Goal: Transaction & Acquisition: Purchase product/service

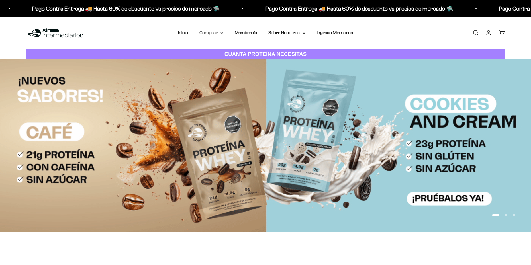
click at [215, 33] on summary "Comprar" at bounding box center [212, 32] width 24 height 7
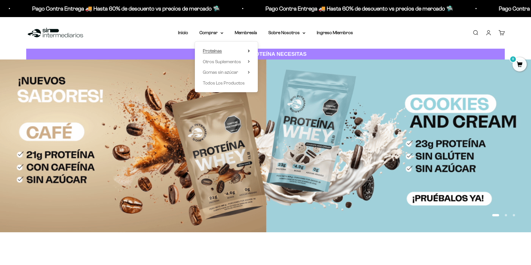
click at [249, 50] on icon at bounding box center [248, 51] width 1 height 2
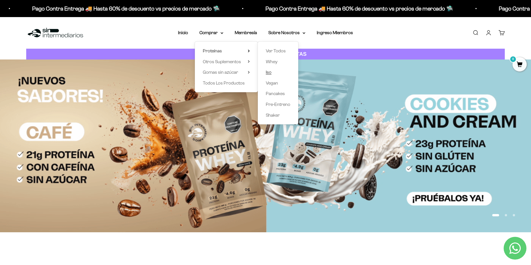
click at [272, 71] on span "Iso" at bounding box center [269, 72] width 6 height 5
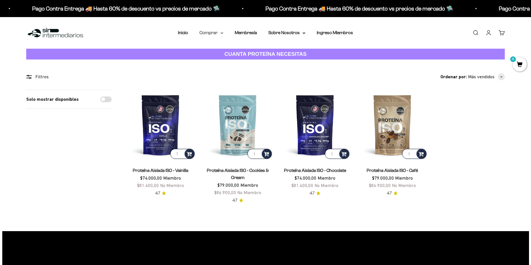
click at [216, 31] on summary "Comprar" at bounding box center [212, 32] width 24 height 7
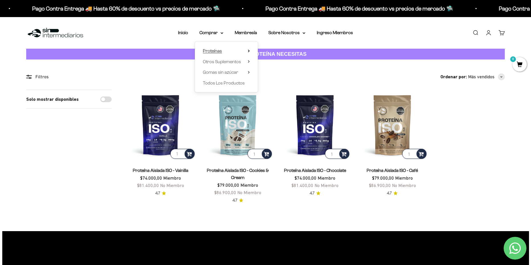
click at [229, 49] on summary "Proteínas" at bounding box center [226, 50] width 47 height 7
click at [274, 62] on span "Whey" at bounding box center [272, 61] width 12 height 5
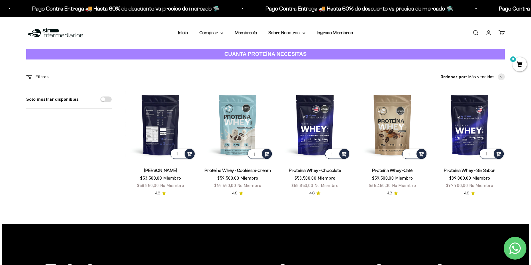
click at [161, 114] on img at bounding box center [160, 125] width 70 height 70
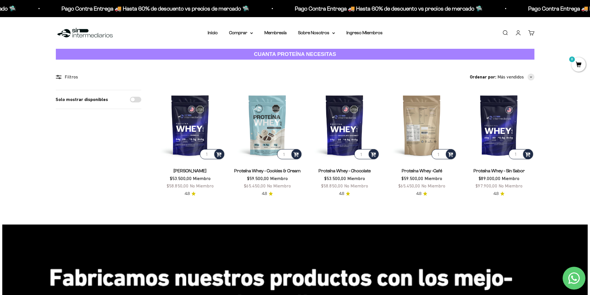
click at [419, 120] on img at bounding box center [422, 125] width 70 height 70
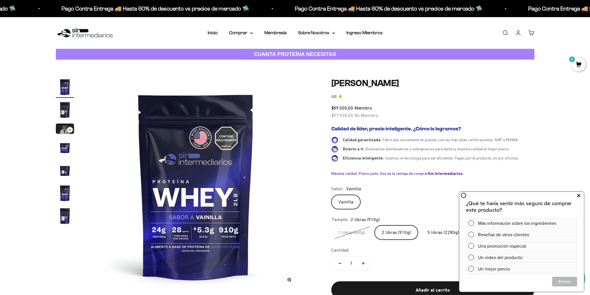
click at [531, 193] on icon at bounding box center [579, 195] width 3 height 7
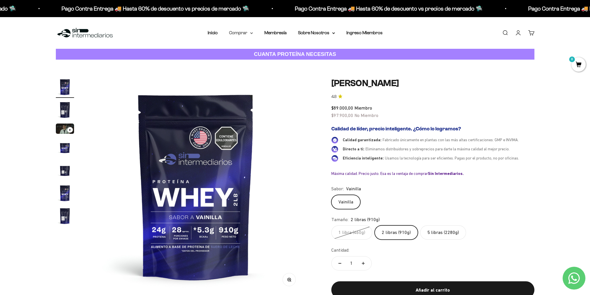
click at [249, 33] on summary "Comprar" at bounding box center [241, 32] width 24 height 7
click at [255, 52] on summary "Proteínas" at bounding box center [256, 50] width 47 height 7
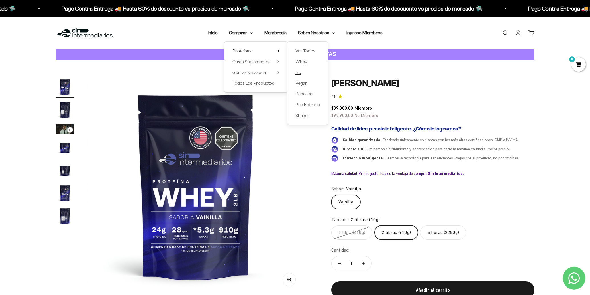
click at [302, 72] on link "Iso" at bounding box center [308, 72] width 25 height 7
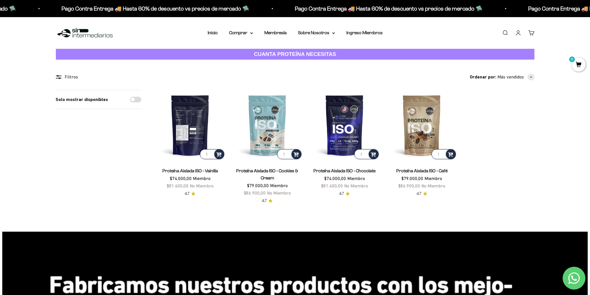
click at [204, 129] on img at bounding box center [190, 125] width 70 height 70
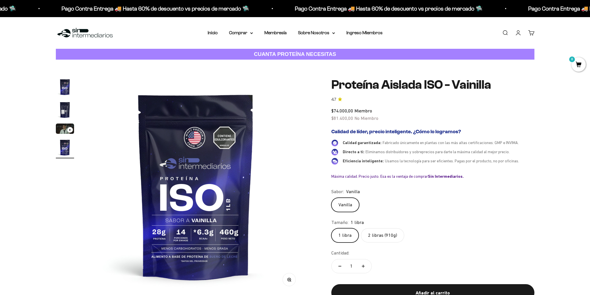
scroll to position [0, 670]
click at [383, 236] on label "2 libras (910g)" at bounding box center [382, 235] width 43 height 14
click at [332, 228] on input "2 libras (910g)" at bounding box center [331, 228] width 0 height 0
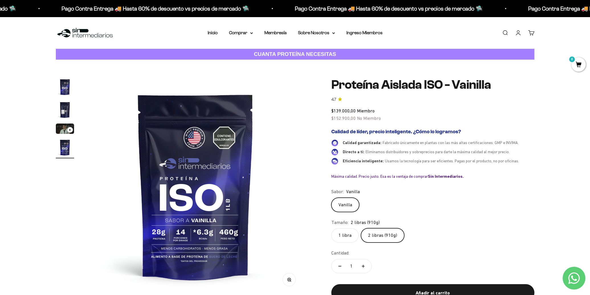
click at [427, 70] on div "Zoom Ir al artículo 1 Ir al artículo 2 Ir al artículo 3 Ir al artículo 4 Proteí…" at bounding box center [295, 194] width 590 height 269
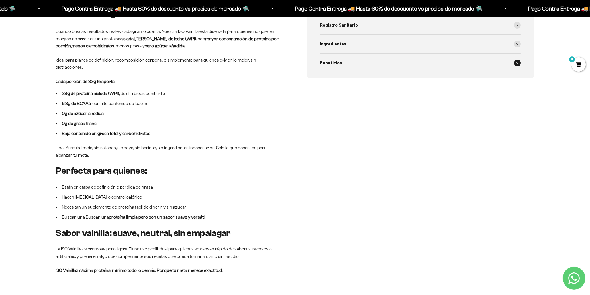
scroll to position [253, 0]
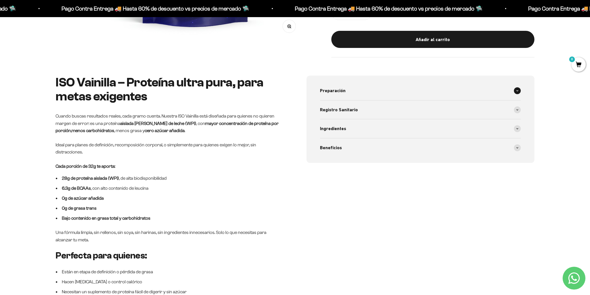
click at [515, 92] on span at bounding box center [517, 90] width 7 height 7
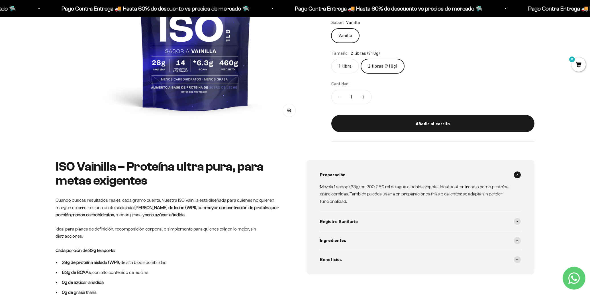
scroll to position [0, 0]
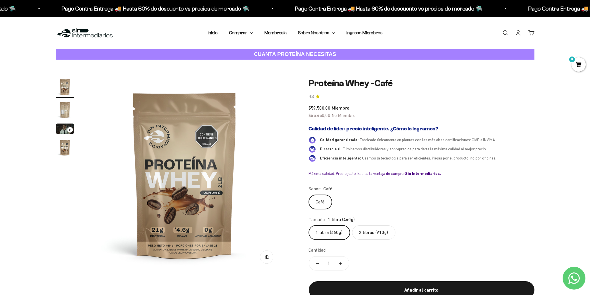
click at [375, 229] on label "2 libras (910g)" at bounding box center [373, 232] width 43 height 14
click at [309, 225] on input "2 libras (910g)" at bounding box center [309, 225] width 0 height 0
click at [64, 111] on img "Ir al artículo 2" at bounding box center [65, 110] width 18 height 18
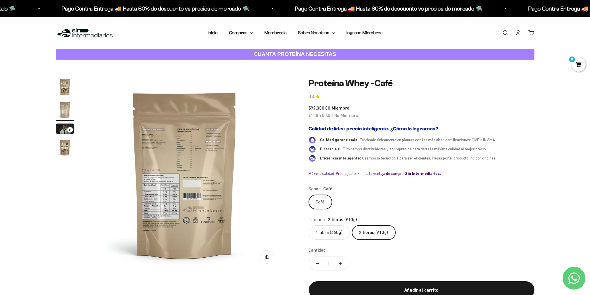
click at [66, 146] on img "Ir al artículo 4" at bounding box center [65, 147] width 18 height 18
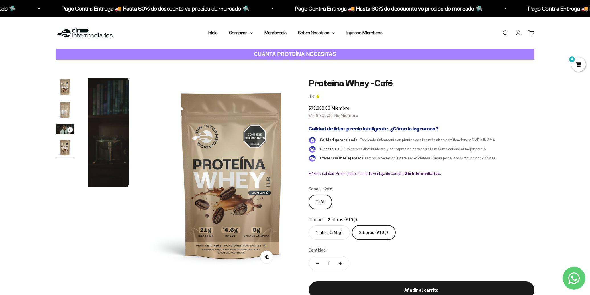
scroll to position [0, 602]
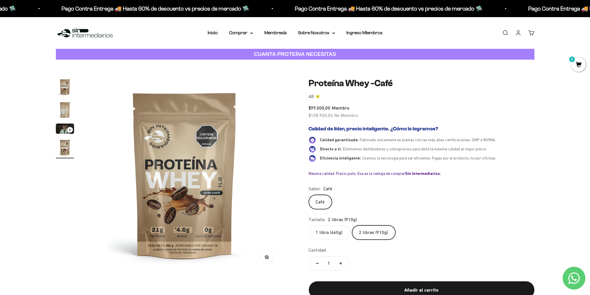
click at [66, 113] on img "Ir al artículo 2" at bounding box center [65, 110] width 18 height 18
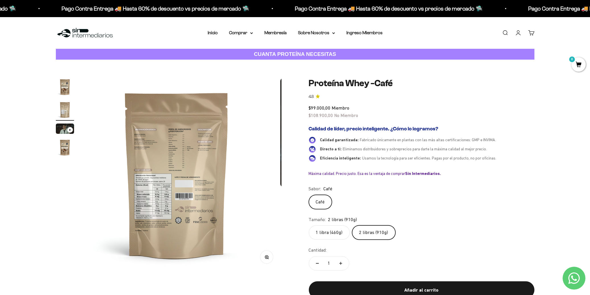
scroll to position [0, 201]
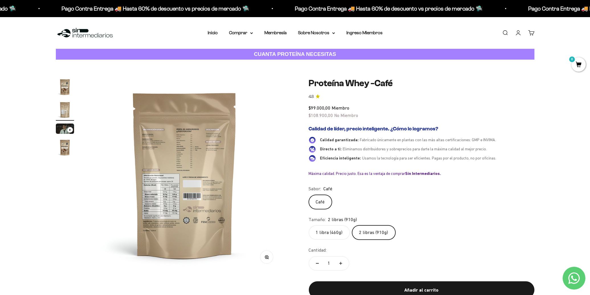
click at [70, 89] on img "Ir al artículo 1" at bounding box center [65, 87] width 18 height 18
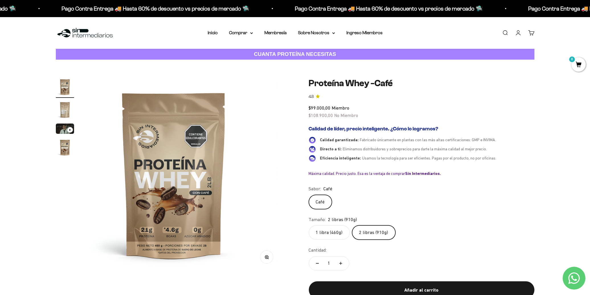
scroll to position [0, 0]
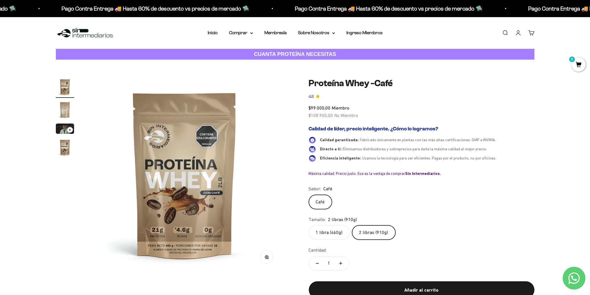
click at [487, 100] on safe-sticky "Proteína Whey -Café 4.8 $99.000,00 Miembro $108.900,00 No Miembro Calidad de lí…" at bounding box center [422, 193] width 226 height 230
click at [517, 33] on link "Iniciar sesión" at bounding box center [518, 33] width 6 height 6
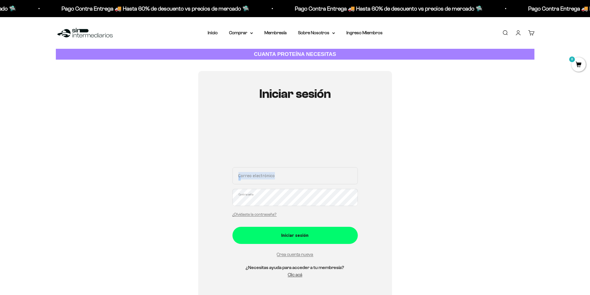
click at [265, 178] on div "Correo electrónico Contraseña ¿Olvidaste la contraseña?" at bounding box center [295, 193] width 125 height 53
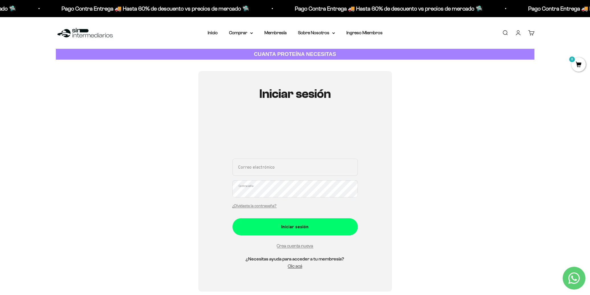
click at [296, 169] on input "Correo electrónico" at bounding box center [295, 167] width 125 height 17
type input "[PERSON_NAME][EMAIL_ADDRESS][PERSON_NAME][PERSON_NAME][DOMAIN_NAME]"
click at [233, 218] on button "Iniciar sesión" at bounding box center [295, 226] width 125 height 17
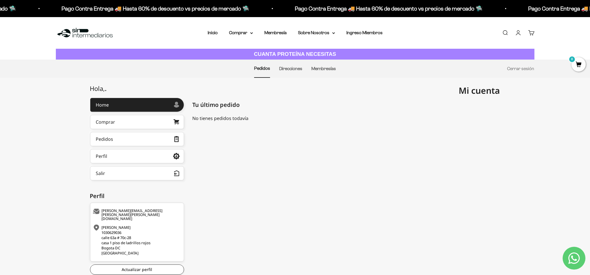
click at [298, 54] on strong "CUANTA PROTEÍNA NECESITAS" at bounding box center [295, 54] width 82 height 6
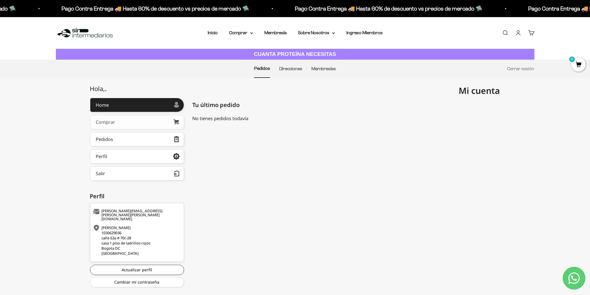
click at [111, 121] on div "Comprar" at bounding box center [105, 122] width 19 height 5
click at [130, 142] on link "Pedidos" at bounding box center [137, 139] width 94 height 14
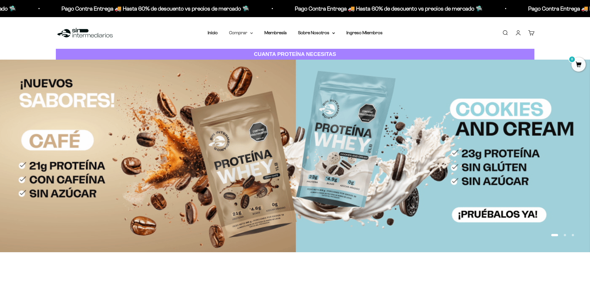
click at [251, 33] on icon at bounding box center [252, 33] width 2 height 1
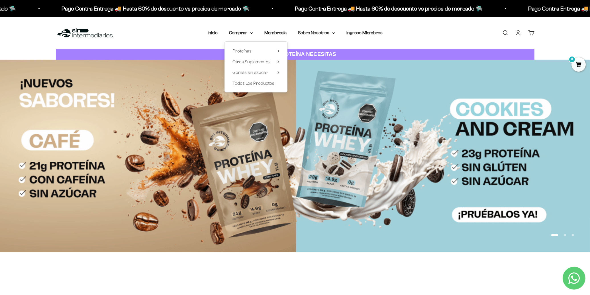
click at [280, 49] on div "Proteínas Ver Todos Whey Iso Vegan Shaker" at bounding box center [256, 67] width 63 height 51
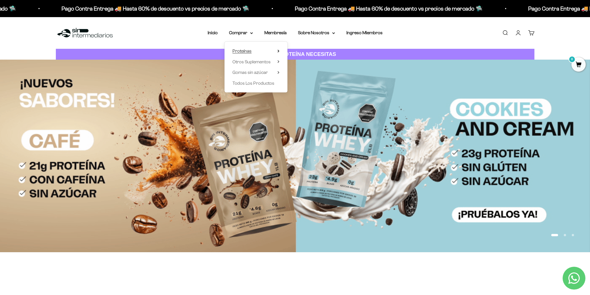
click at [277, 49] on summary "Proteínas" at bounding box center [256, 50] width 47 height 7
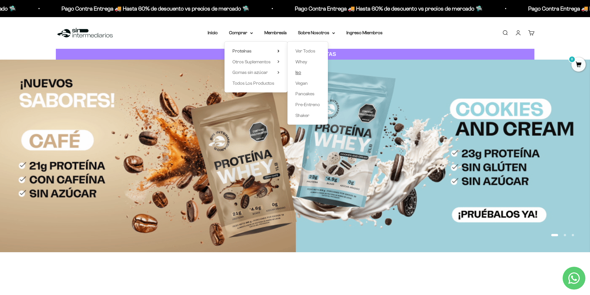
click at [301, 72] on span "Iso" at bounding box center [299, 72] width 6 height 5
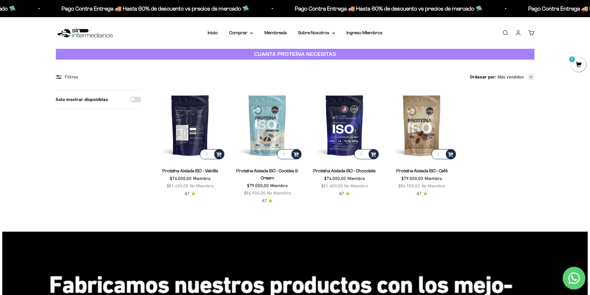
click at [191, 107] on img at bounding box center [190, 125] width 70 height 70
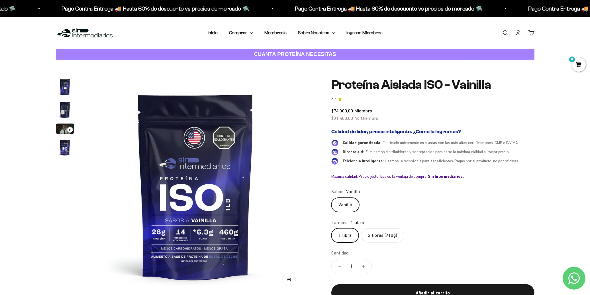
click at [383, 237] on label "2 libras (910g)" at bounding box center [382, 235] width 43 height 14
click at [332, 228] on input "2 libras (910g)" at bounding box center [331, 228] width 0 height 0
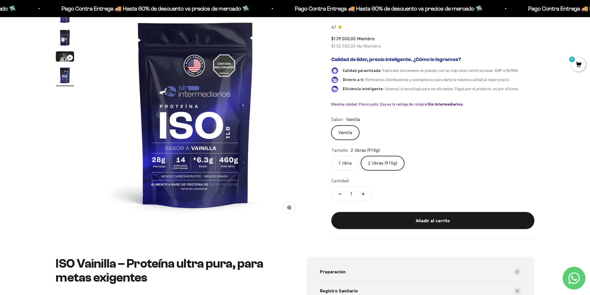
scroll to position [84, 0]
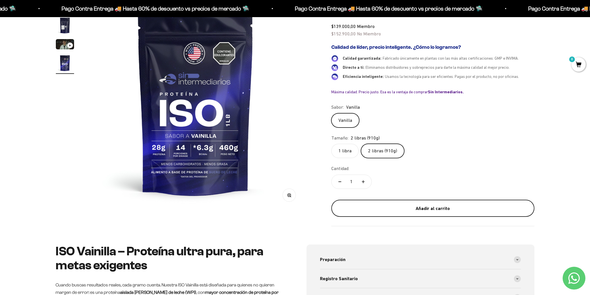
click at [426, 207] on div "Añadir al carrito" at bounding box center [433, 208] width 180 height 7
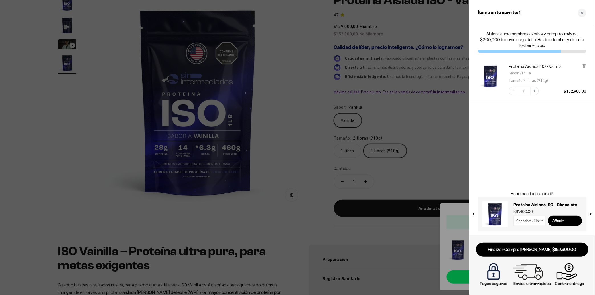
click at [579, 19] on div "Ítems en tu carrito: 1" at bounding box center [532, 13] width 125 height 26
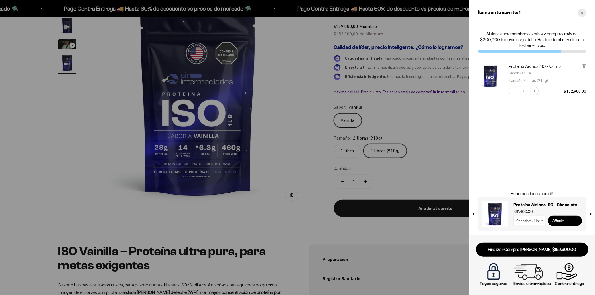
click at [581, 14] on div "Close cart" at bounding box center [582, 13] width 9 height 9
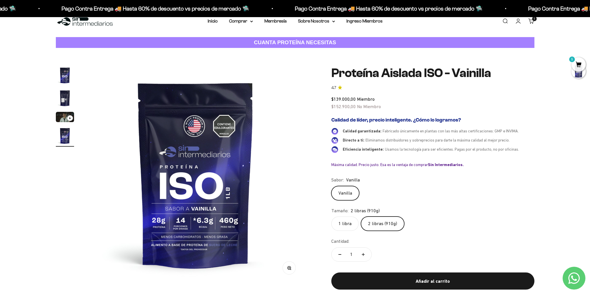
scroll to position [0, 0]
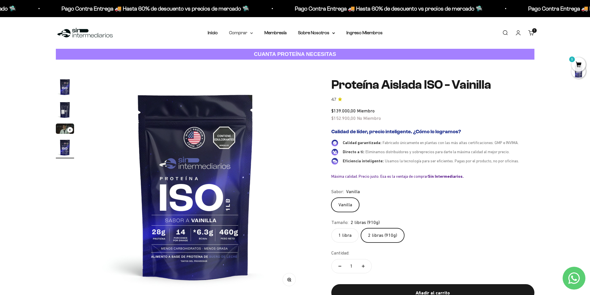
click at [248, 32] on summary "Comprar" at bounding box center [241, 32] width 24 height 7
click at [279, 62] on icon at bounding box center [278, 61] width 1 height 2
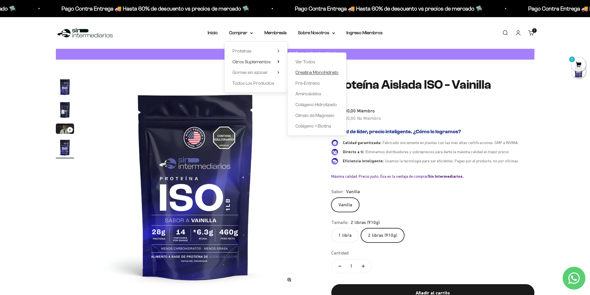
drag, startPoint x: 308, startPoint y: 73, endPoint x: 301, endPoint y: 70, distance: 8.0
click at [301, 70] on span "Creatina Monohidrato" at bounding box center [317, 72] width 43 height 5
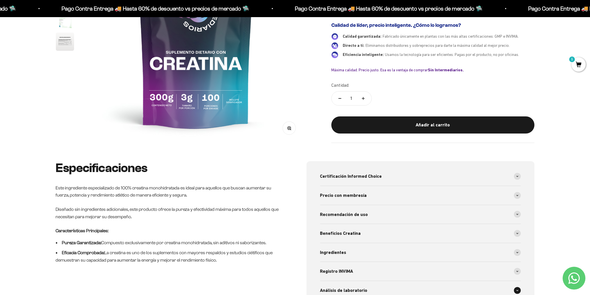
scroll to position [253, 0]
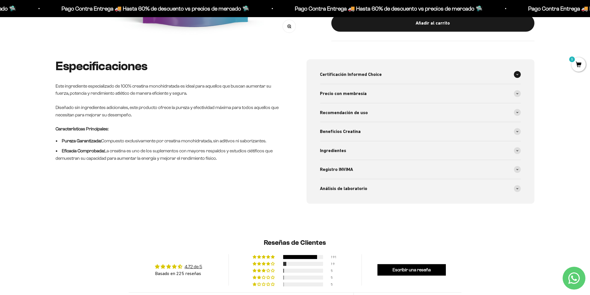
click at [359, 77] on span "Certificación Informed Choice" at bounding box center [351, 74] width 62 height 7
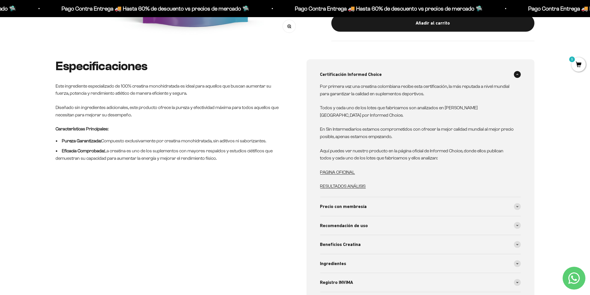
click at [359, 77] on span "Certificación Informed Choice" at bounding box center [351, 74] width 62 height 7
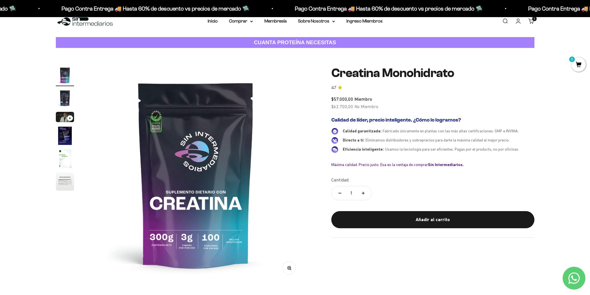
scroll to position [0, 0]
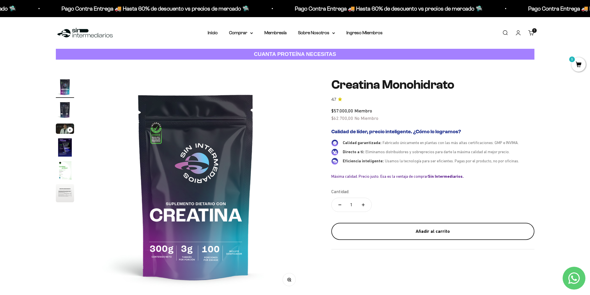
click at [420, 230] on div "Añadir al carrito" at bounding box center [433, 231] width 180 height 7
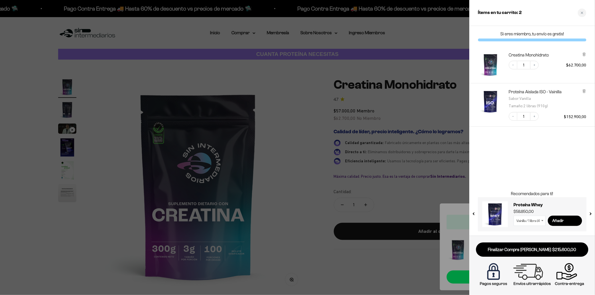
drag, startPoint x: 541, startPoint y: 159, endPoint x: 472, endPoint y: 144, distance: 70.2
click at [541, 159] on div "Si eres miembro, tu envío es gratis! Creatina Monohidrato Decrease quantity 1 I…" at bounding box center [532, 131] width 125 height 210
click at [124, 96] on div at bounding box center [297, 147] width 595 height 295
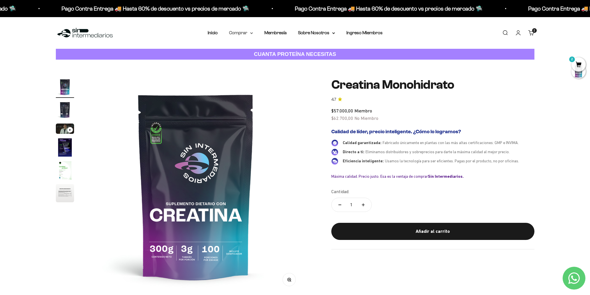
click at [246, 33] on summary "Comprar" at bounding box center [241, 32] width 24 height 7
click at [277, 49] on summary "Proteínas" at bounding box center [256, 50] width 47 height 7
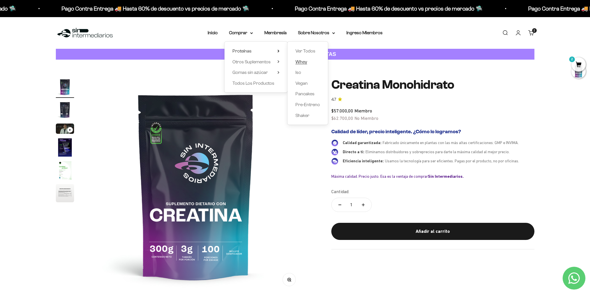
click at [305, 63] on span "Whey" at bounding box center [302, 61] width 12 height 5
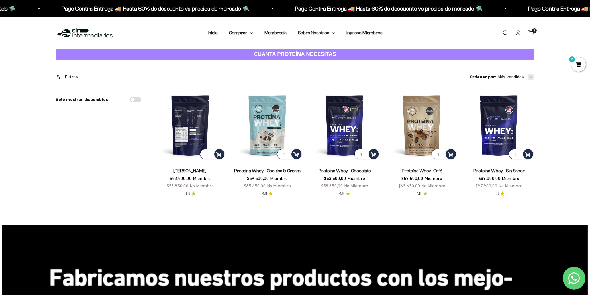
click at [195, 121] on img at bounding box center [190, 125] width 70 height 70
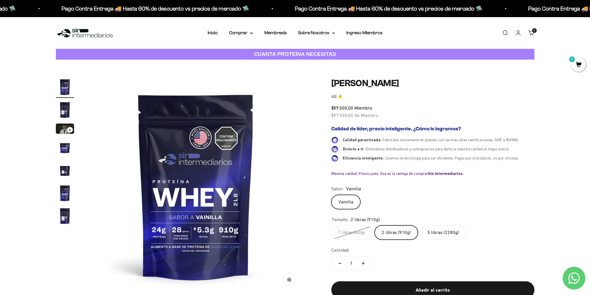
click at [511, 127] on h2 "Calidad de líder, precio inteligente. ¿Cómo lo logramos?" at bounding box center [433, 129] width 203 height 6
click at [515, 165] on div "Calidad de líder, precio inteligente. ¿Cómo lo logramos? Calidad garantizada: F…" at bounding box center [433, 151] width 203 height 50
click at [531, 34] on link "Carrito 2 artículos 2" at bounding box center [532, 33] width 6 height 6
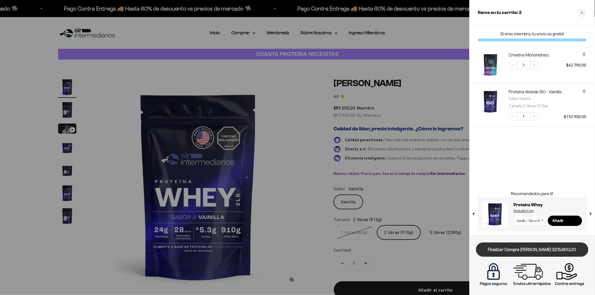
click at [521, 249] on link "Finalizar Compra Segura $215.600,00" at bounding box center [532, 249] width 112 height 15
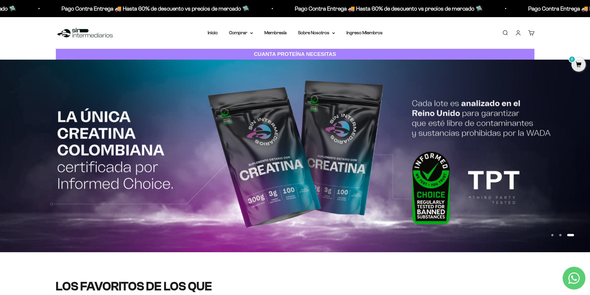
scroll to position [169, 0]
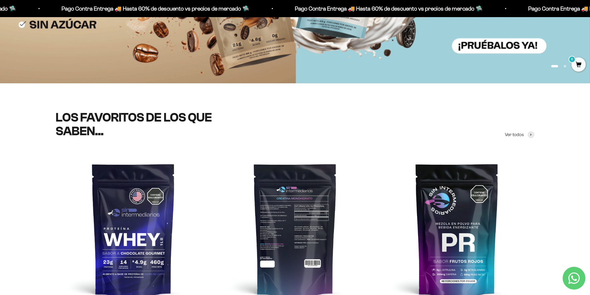
click at [301, 206] on img at bounding box center [295, 229] width 155 height 155
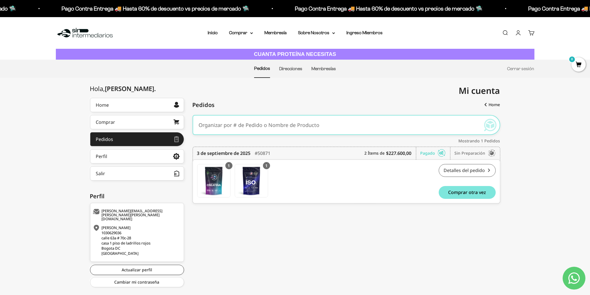
click at [472, 171] on link "Detalles del pedido" at bounding box center [467, 170] width 57 height 13
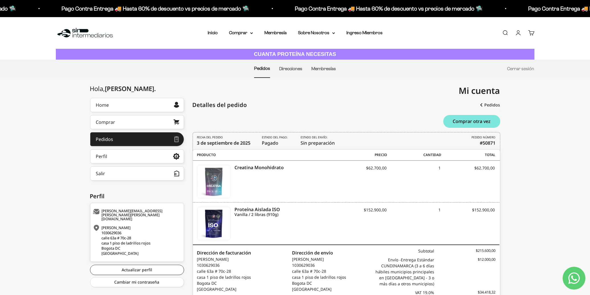
click at [215, 182] on img at bounding box center [214, 181] width 33 height 33
click at [551, 116] on div "Hola, Kelly . Home Comprar Pedidos Perfil Información personal Direcciones guar…" at bounding box center [295, 208] width 590 height 220
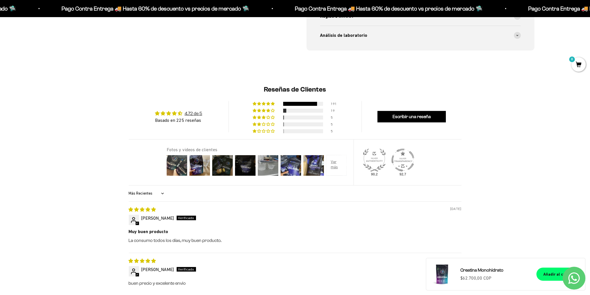
scroll to position [422, 0]
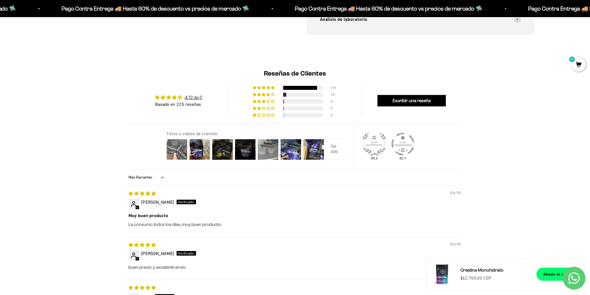
click at [177, 149] on img at bounding box center [177, 149] width 23 height 23
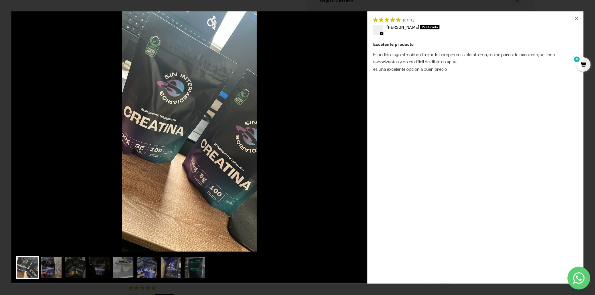
click at [360, 112] on img at bounding box center [189, 131] width 356 height 240
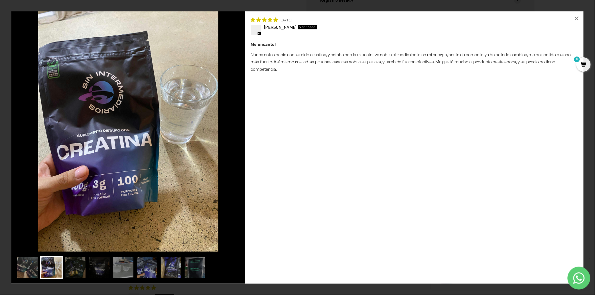
click at [213, 120] on img at bounding box center [128, 131] width 234 height 240
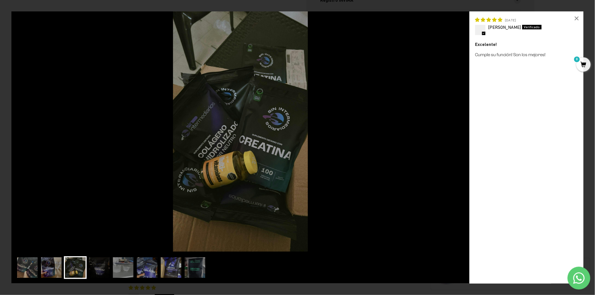
click at [433, 99] on img at bounding box center [240, 131] width 458 height 240
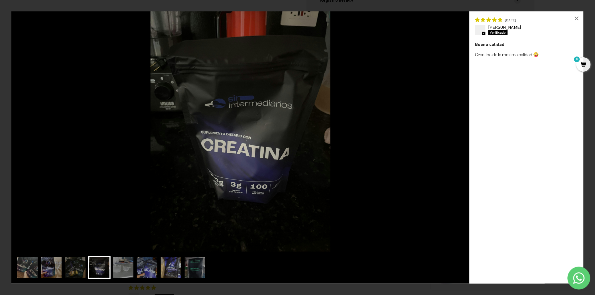
click at [426, 90] on img at bounding box center [240, 131] width 458 height 240
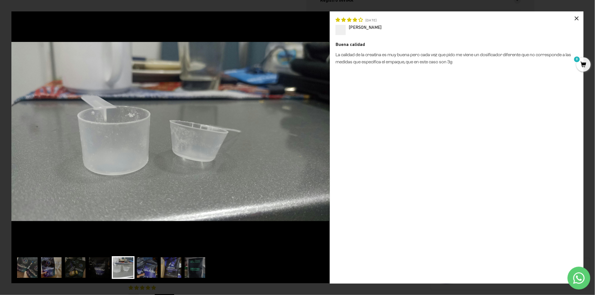
click at [576, 19] on div "×" at bounding box center [577, 18] width 14 height 14
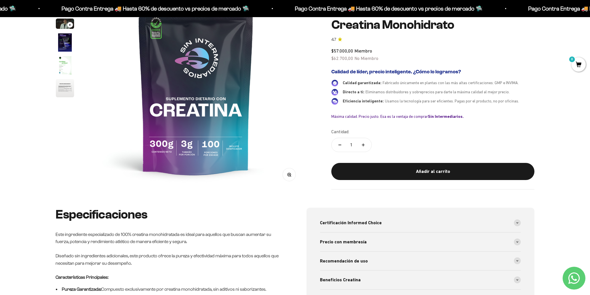
scroll to position [0, 0]
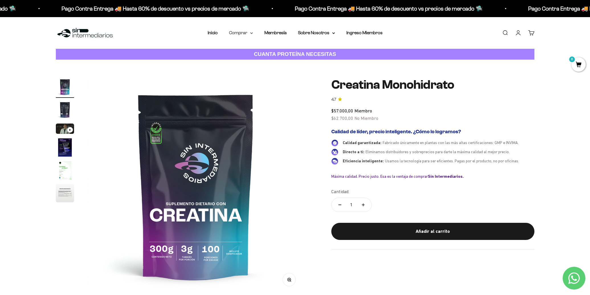
click at [252, 32] on icon at bounding box center [251, 33] width 3 height 2
click at [277, 60] on summary "Otros Suplementos" at bounding box center [256, 61] width 47 height 7
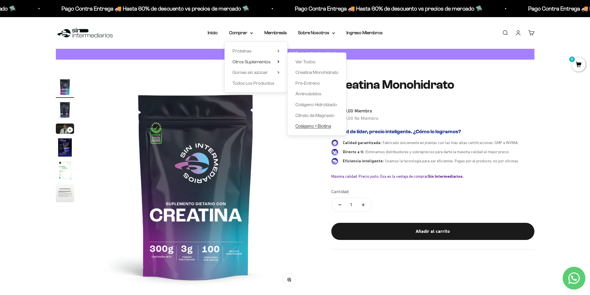
click at [316, 125] on span "Colágeno + Biotina" at bounding box center [314, 125] width 36 height 5
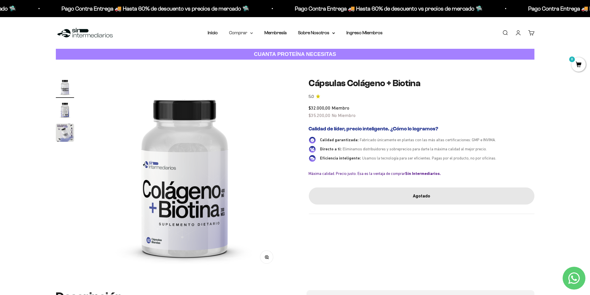
click at [249, 33] on summary "Comprar" at bounding box center [241, 32] width 24 height 7
click at [279, 50] on icon at bounding box center [279, 51] width 2 height 3
click at [279, 61] on icon at bounding box center [278, 61] width 1 height 2
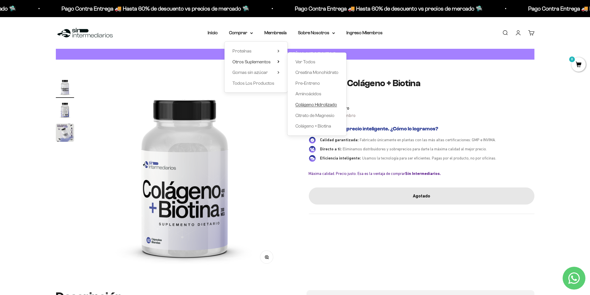
click at [327, 103] on span "Colágeno Hidrolizado" at bounding box center [317, 104] width 42 height 5
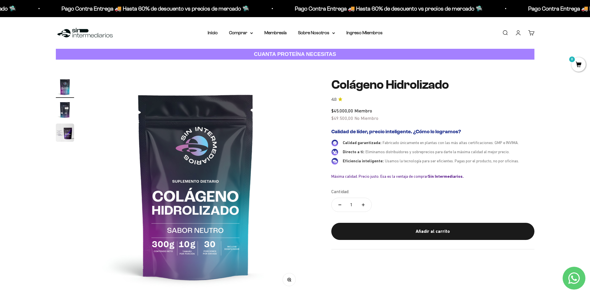
click at [64, 108] on img "Ir al artículo 2" at bounding box center [65, 110] width 18 height 18
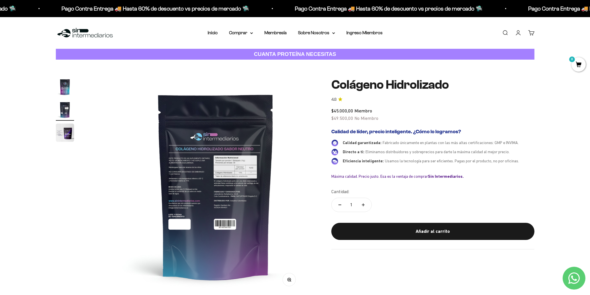
scroll to position [0, 223]
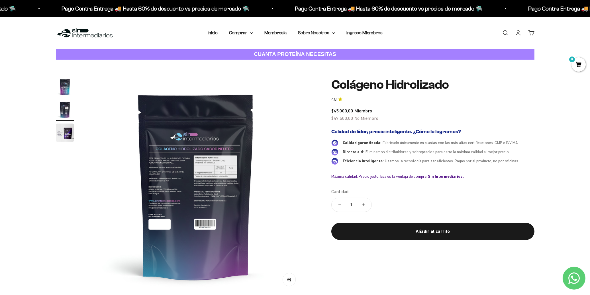
click at [66, 130] on img "Ir al artículo 3" at bounding box center [65, 132] width 18 height 18
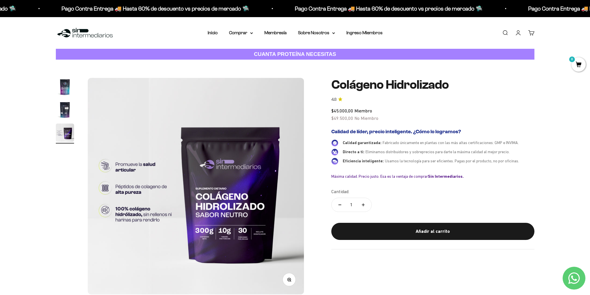
click at [64, 110] on img "Ir al artículo 2" at bounding box center [65, 110] width 18 height 18
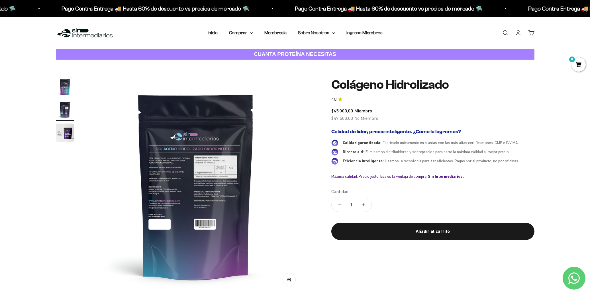
click at [64, 89] on img "Ir al artículo 1" at bounding box center [65, 87] width 18 height 18
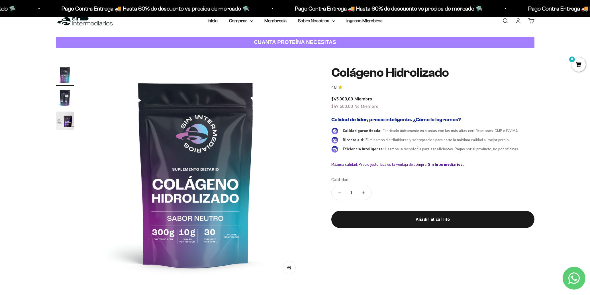
scroll to position [0, 0]
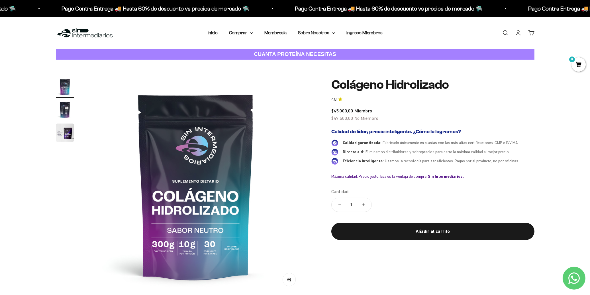
click at [66, 104] on img "Ir al artículo 2" at bounding box center [65, 110] width 18 height 18
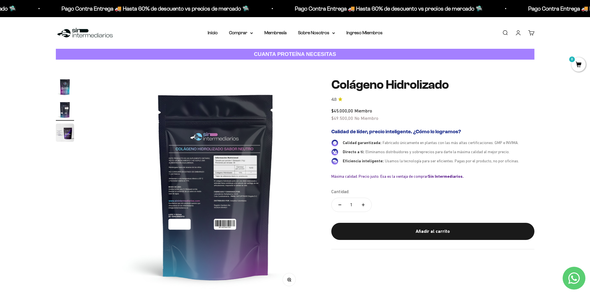
scroll to position [0, 223]
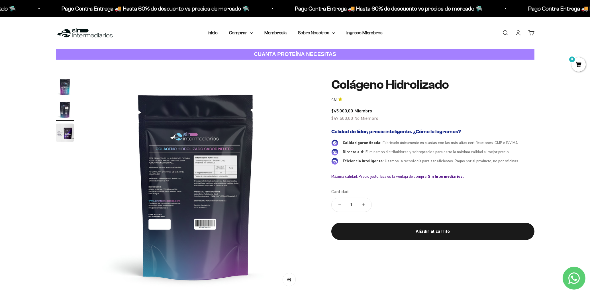
click at [291, 279] on button "Zoom" at bounding box center [289, 279] width 13 height 13
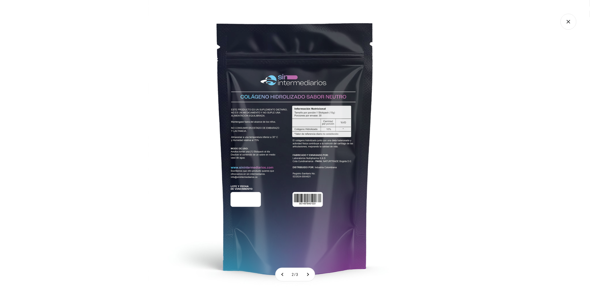
click at [306, 129] on img at bounding box center [295, 147] width 295 height 295
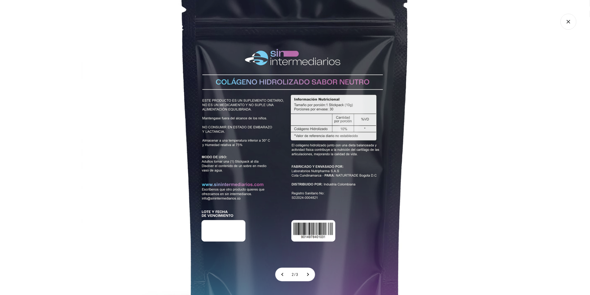
click at [470, 43] on img at bounding box center [296, 156] width 428 height 428
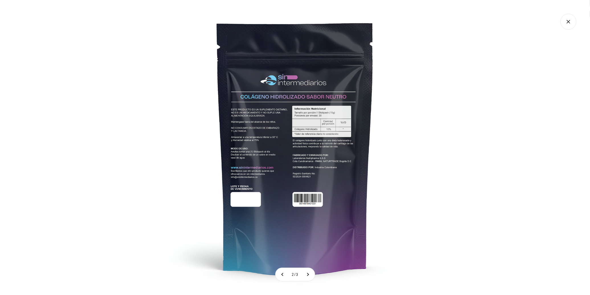
click at [564, 21] on icon "Cerrar galería" at bounding box center [569, 22] width 16 height 16
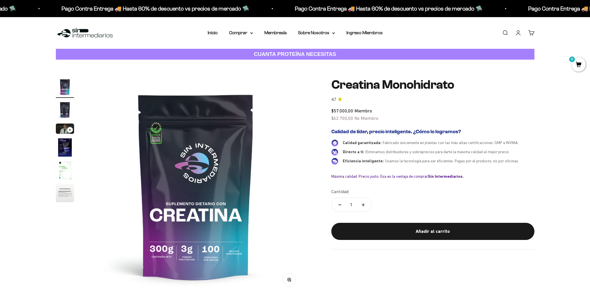
click at [66, 109] on img "Ir al artículo 2" at bounding box center [65, 110] width 18 height 18
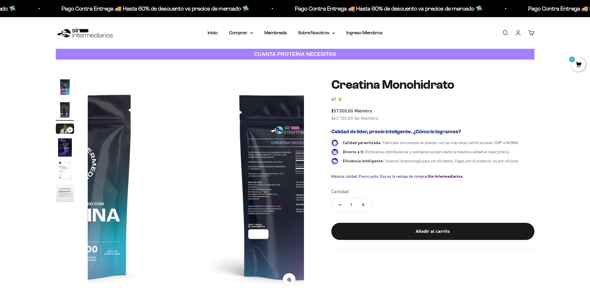
scroll to position [0, 223]
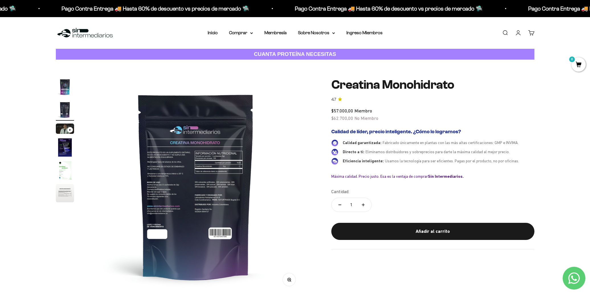
click at [290, 279] on icon "button" at bounding box center [289, 279] width 1 height 1
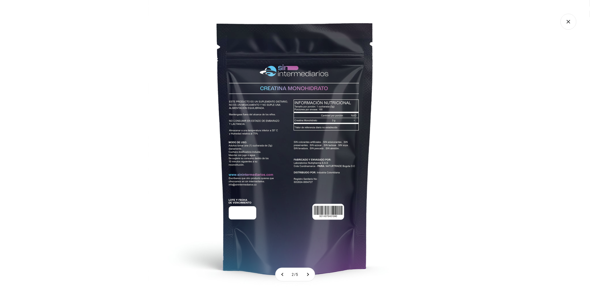
click at [306, 141] on img at bounding box center [295, 147] width 295 height 295
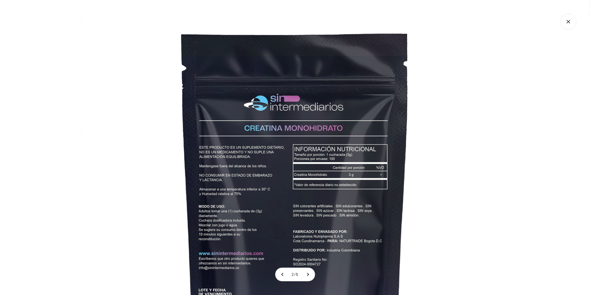
click at [567, 24] on icon "Cerrar galería" at bounding box center [569, 22] width 16 height 16
